Goal: Information Seeking & Learning: Check status

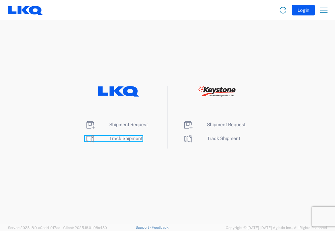
click at [115, 139] on span "Track Shipment" at bounding box center [125, 138] width 33 height 5
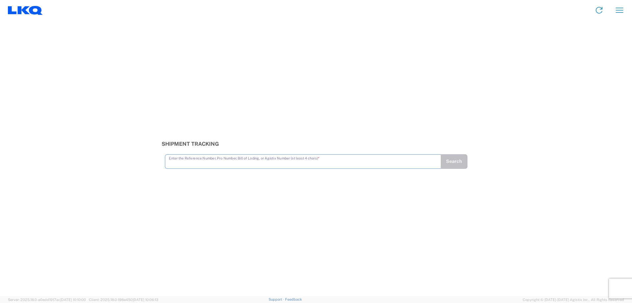
click at [194, 159] on input "text" at bounding box center [303, 161] width 268 height 12
type input "56370102"
click at [335, 162] on button "Search" at bounding box center [454, 161] width 27 height 14
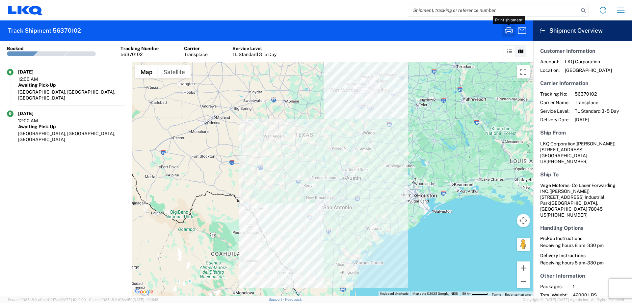
click at [335, 31] on icon "button" at bounding box center [509, 30] width 8 height 7
